Goal: Task Accomplishment & Management: Use online tool/utility

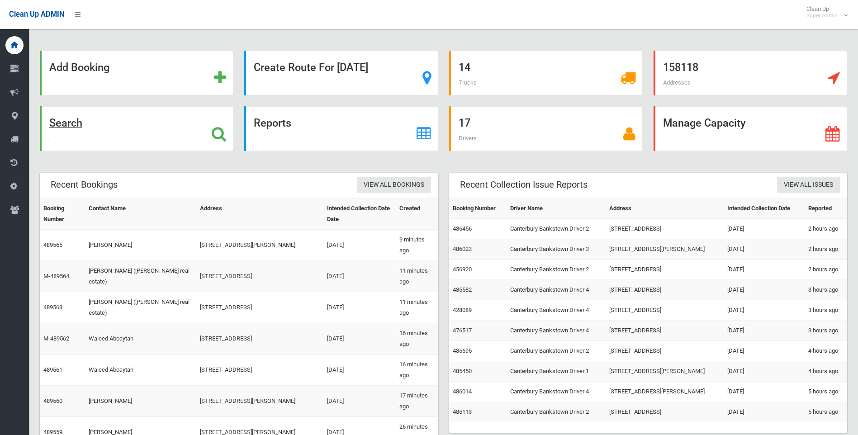
click at [74, 118] on strong "Search" at bounding box center [65, 123] width 33 height 13
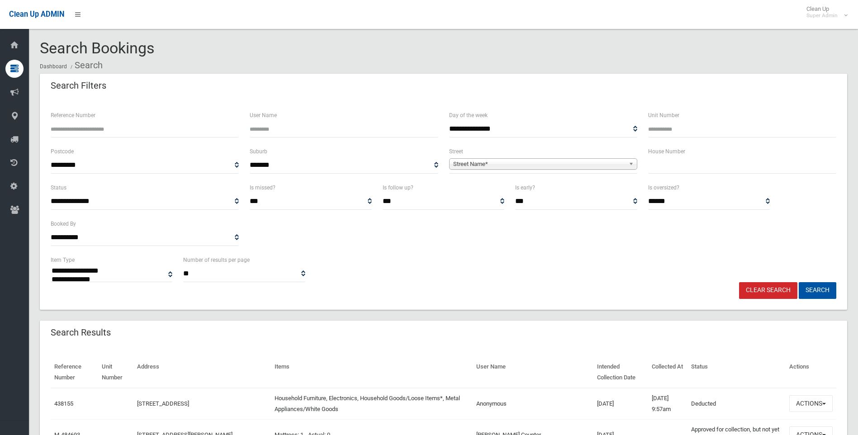
select select
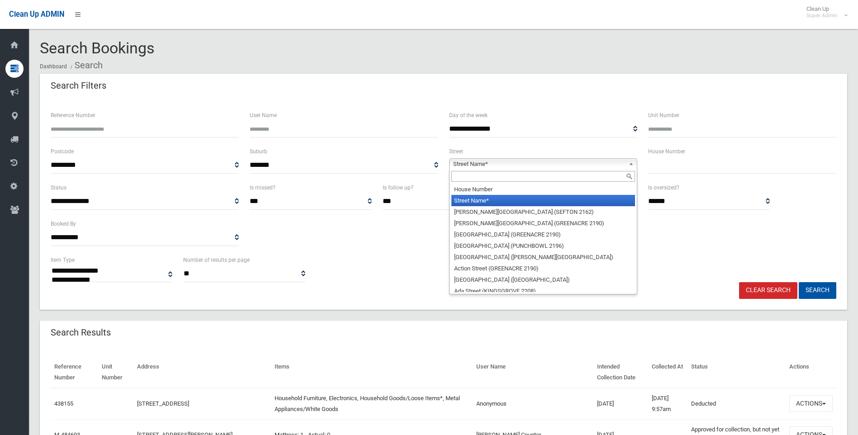
click at [523, 162] on span "Street Name*" at bounding box center [539, 164] width 172 height 11
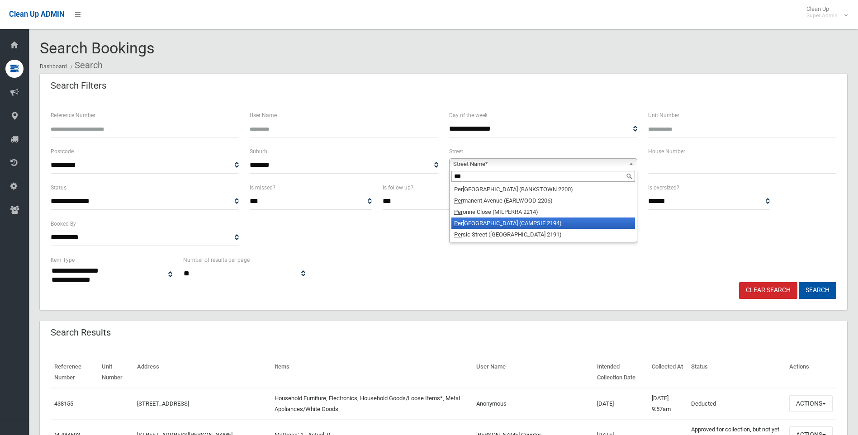
type input "***"
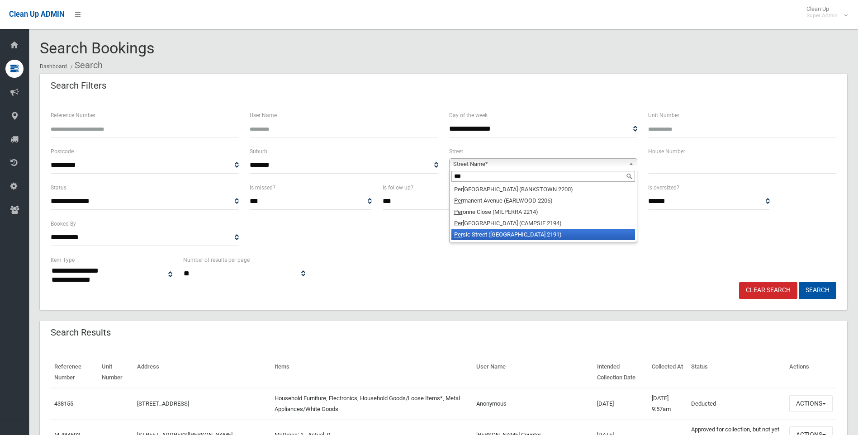
click at [510, 234] on li "[GEOGRAPHIC_DATA] ([GEOGRAPHIC_DATA] 2191)" at bounding box center [544, 234] width 184 height 11
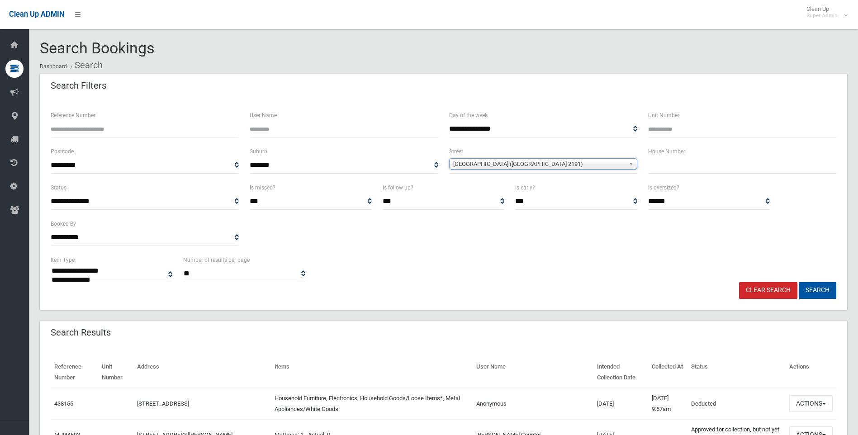
click at [668, 165] on input "text" at bounding box center [742, 165] width 188 height 17
type input "**"
click at [819, 288] on button "Search" at bounding box center [818, 290] width 38 height 17
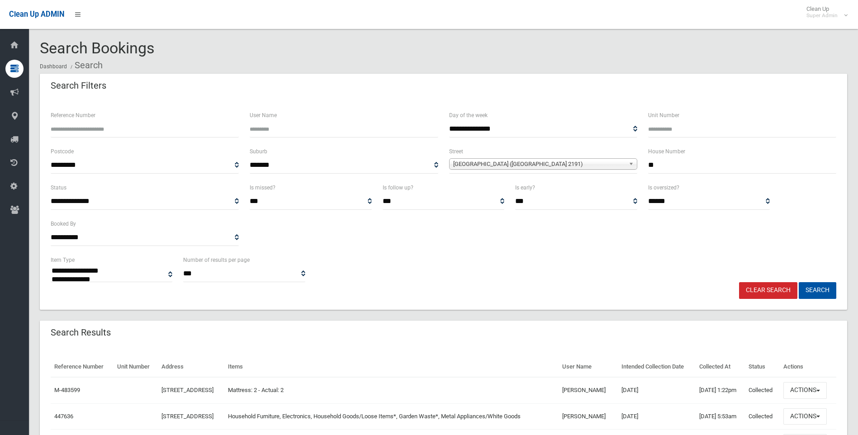
select select
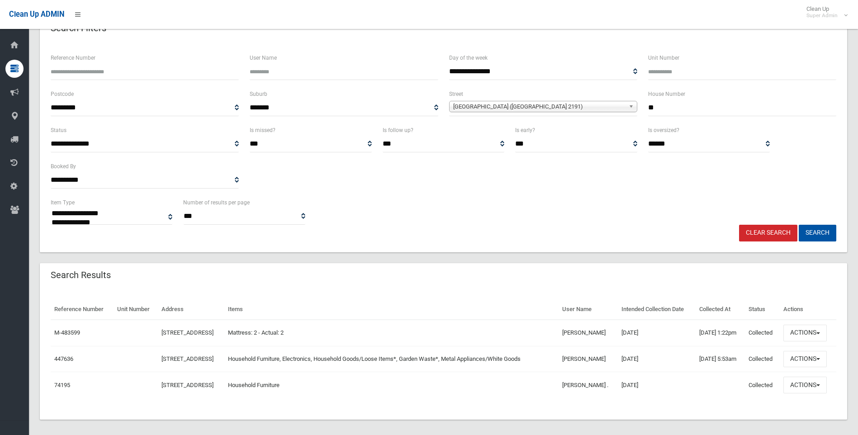
scroll to position [64, 0]
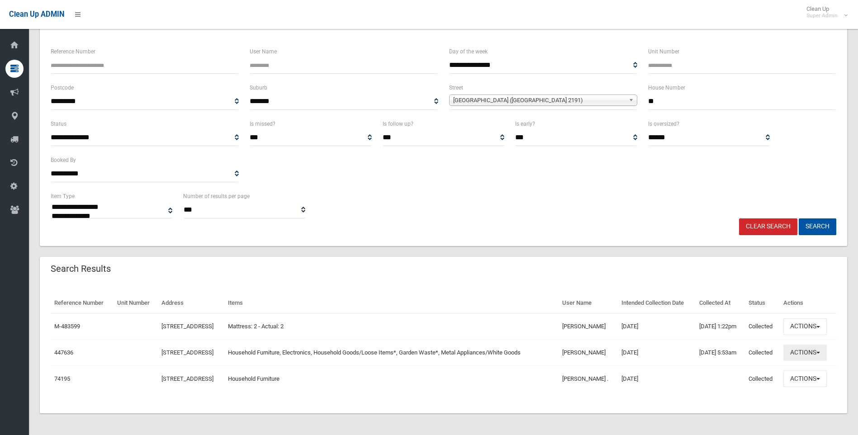
click at [818, 351] on button "Actions" at bounding box center [805, 353] width 43 height 17
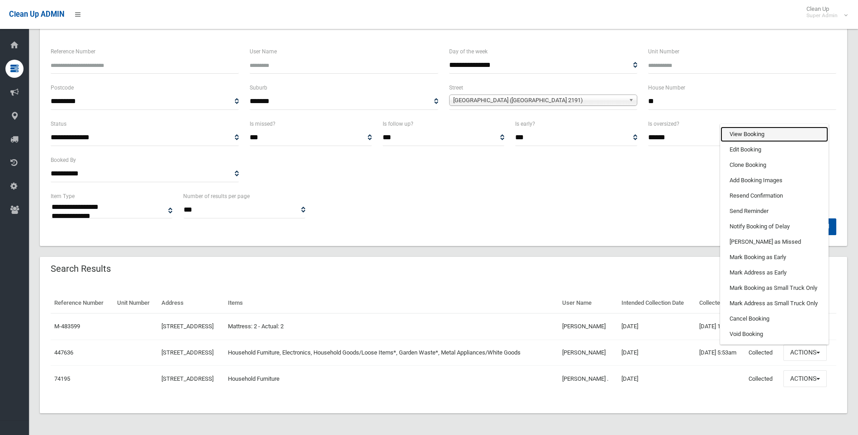
click at [769, 130] on link "View Booking" at bounding box center [775, 134] width 108 height 15
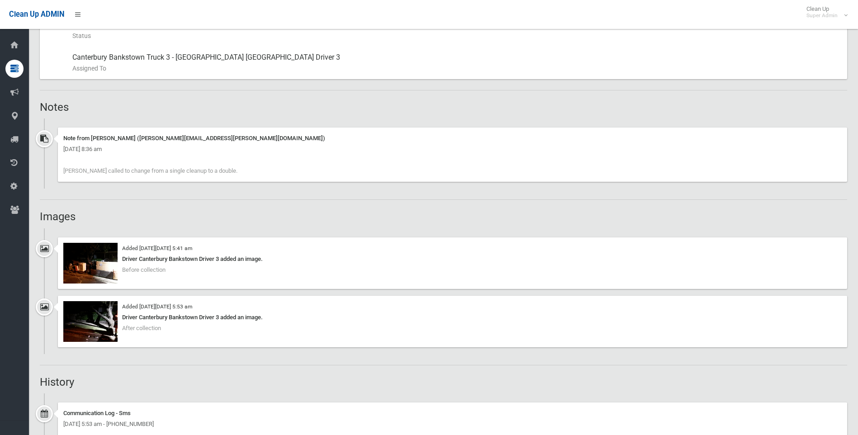
scroll to position [588, 0]
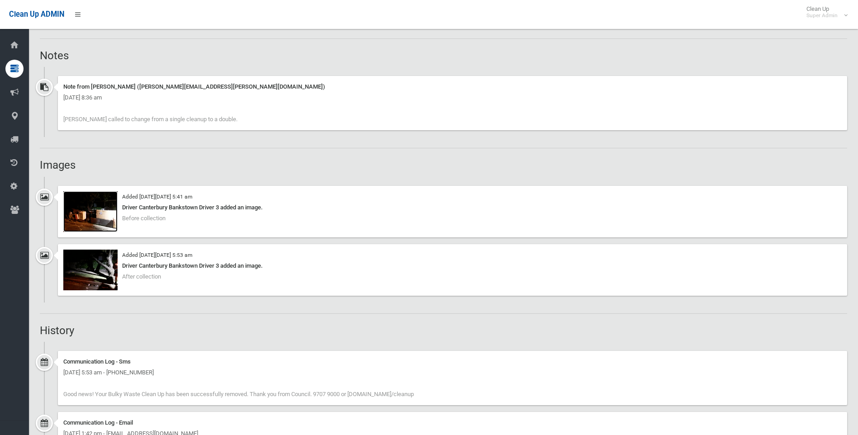
click at [89, 214] on img at bounding box center [90, 211] width 54 height 41
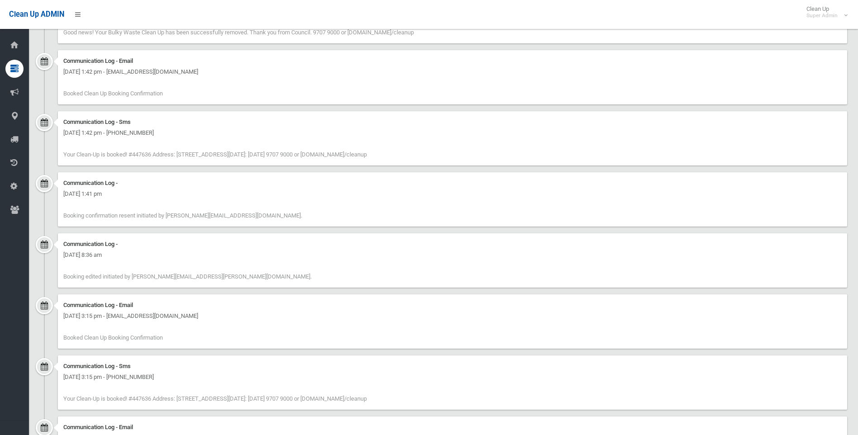
scroll to position [1131, 0]
